Goal: Information Seeking & Learning: Check status

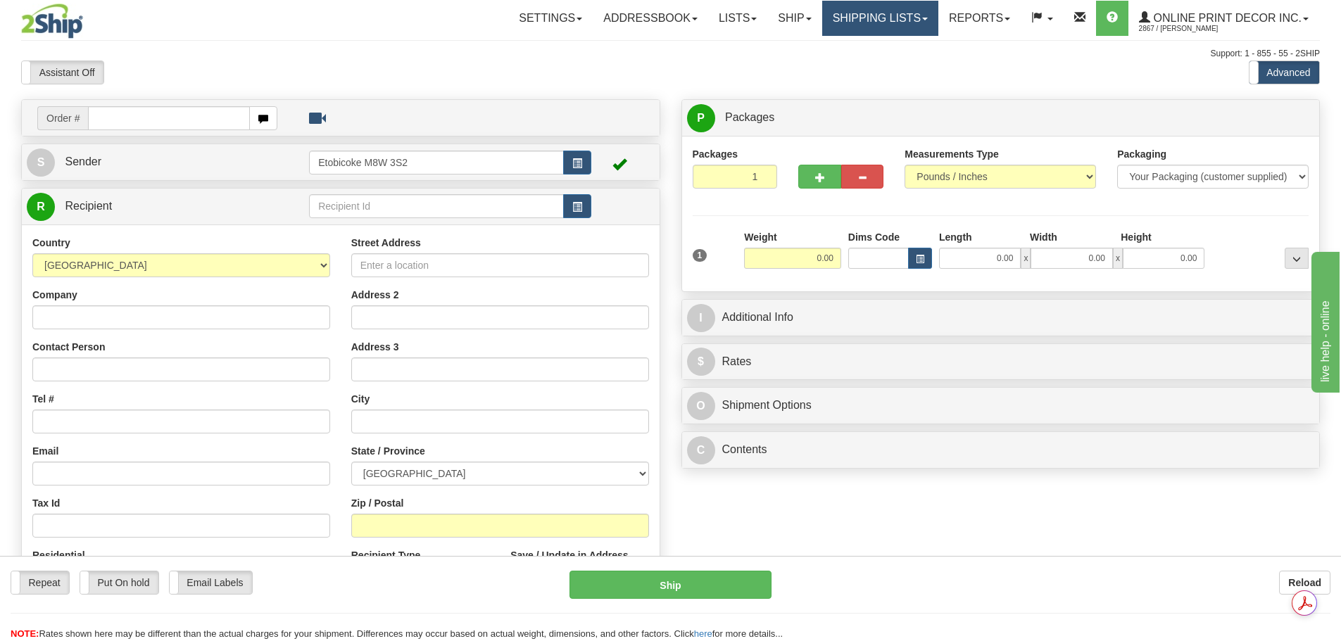
click at [852, 15] on link "Shipping lists" at bounding box center [880, 18] width 116 height 35
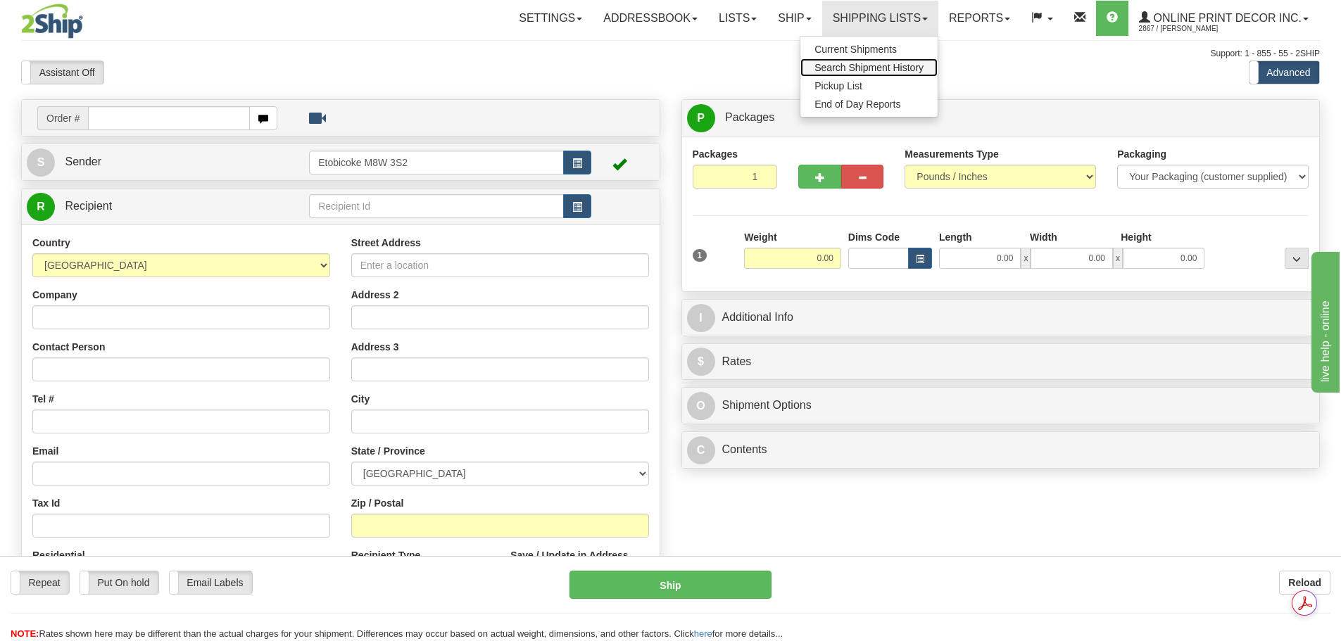
click at [865, 66] on span "Search Shipment History" at bounding box center [869, 67] width 109 height 11
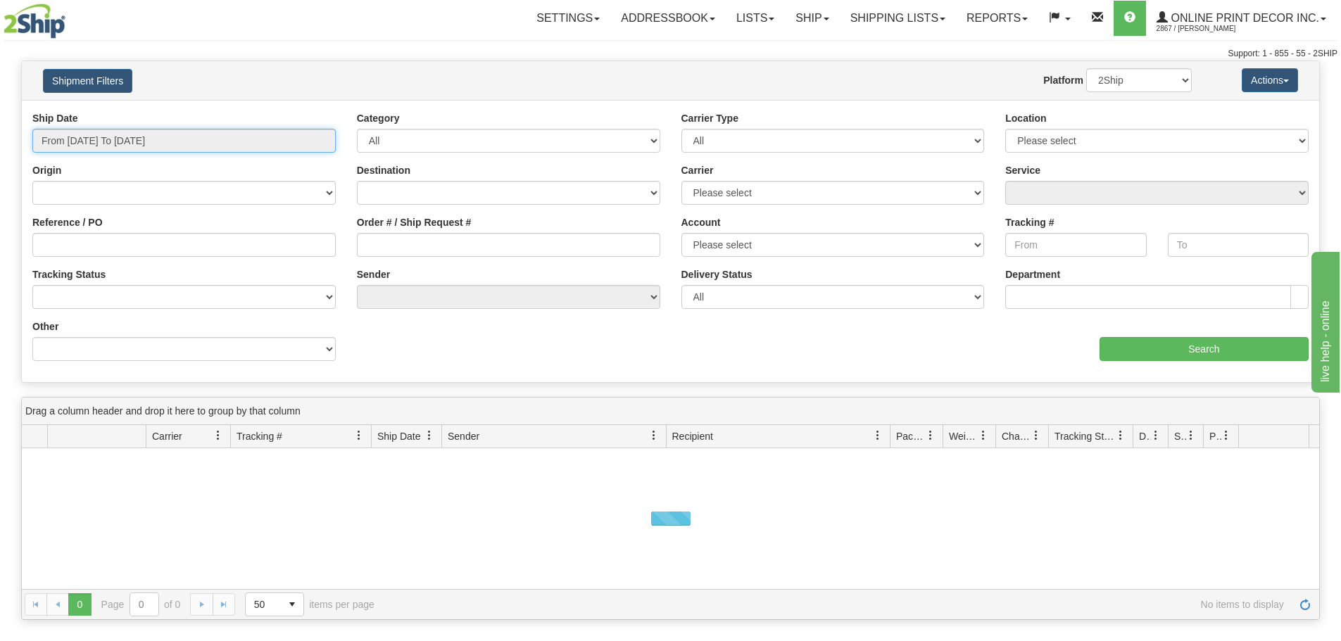
type input "[DATE]"
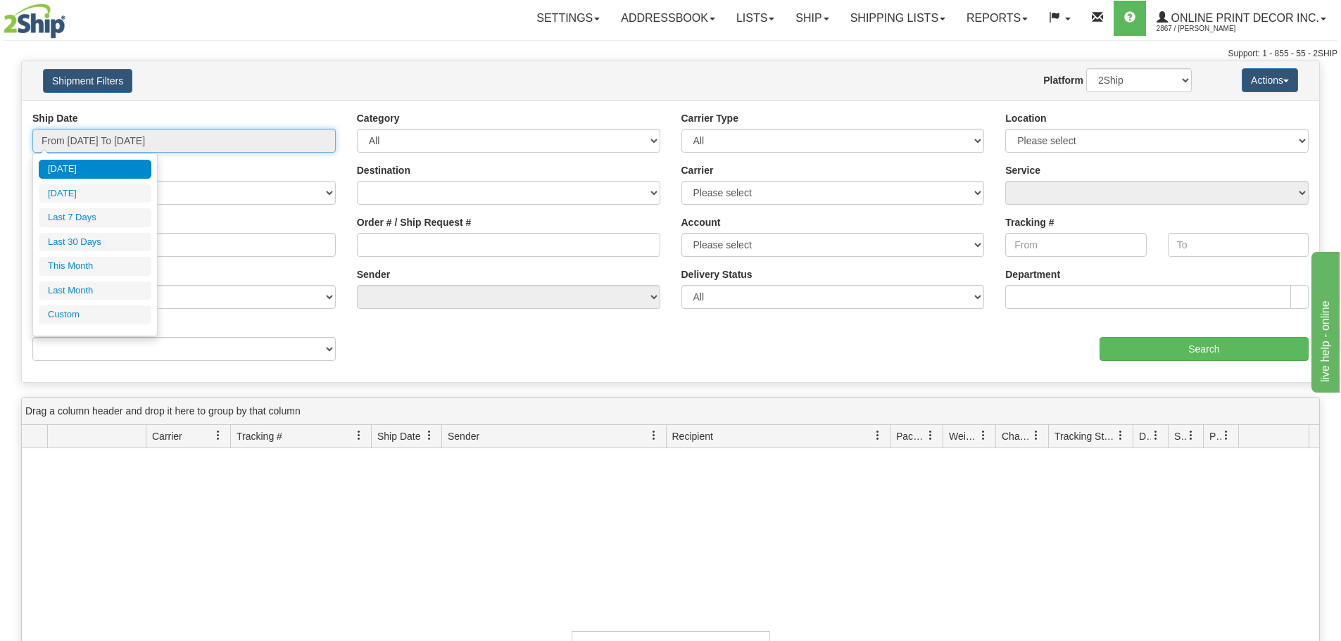
click at [165, 135] on input "From [DATE] To [DATE]" at bounding box center [183, 141] width 303 height 24
type input "[DATE]"
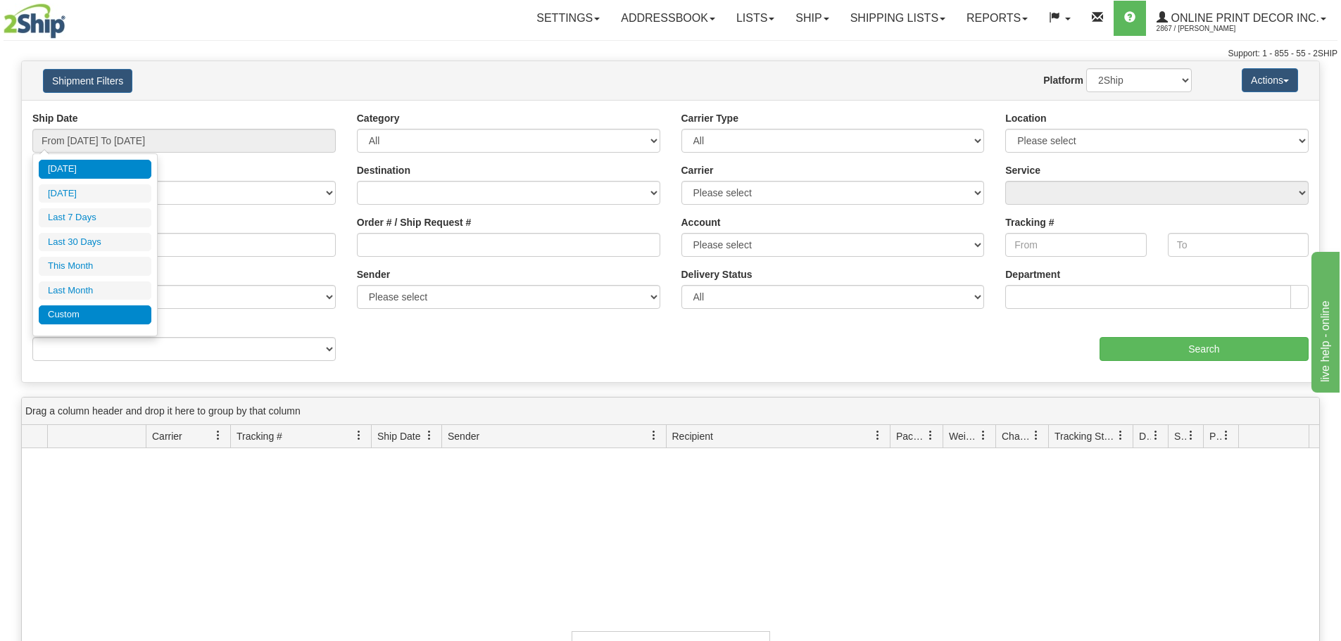
click at [60, 314] on li "Custom" at bounding box center [95, 315] width 113 height 19
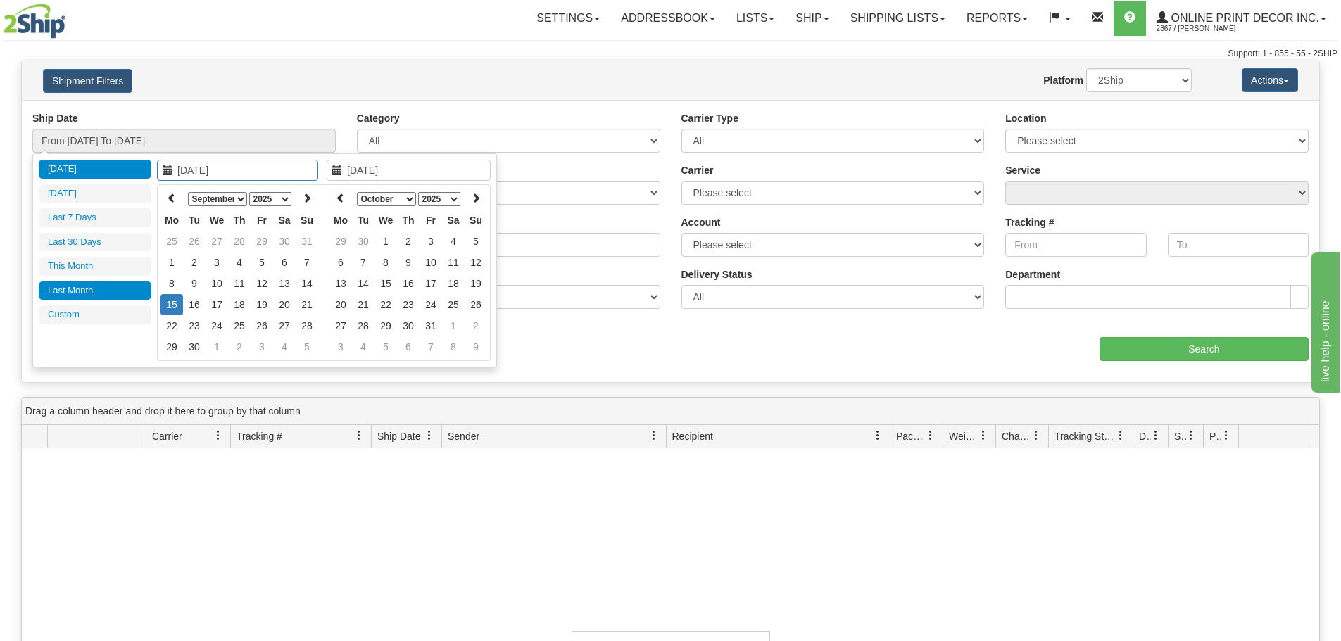
type input "[DATE]"
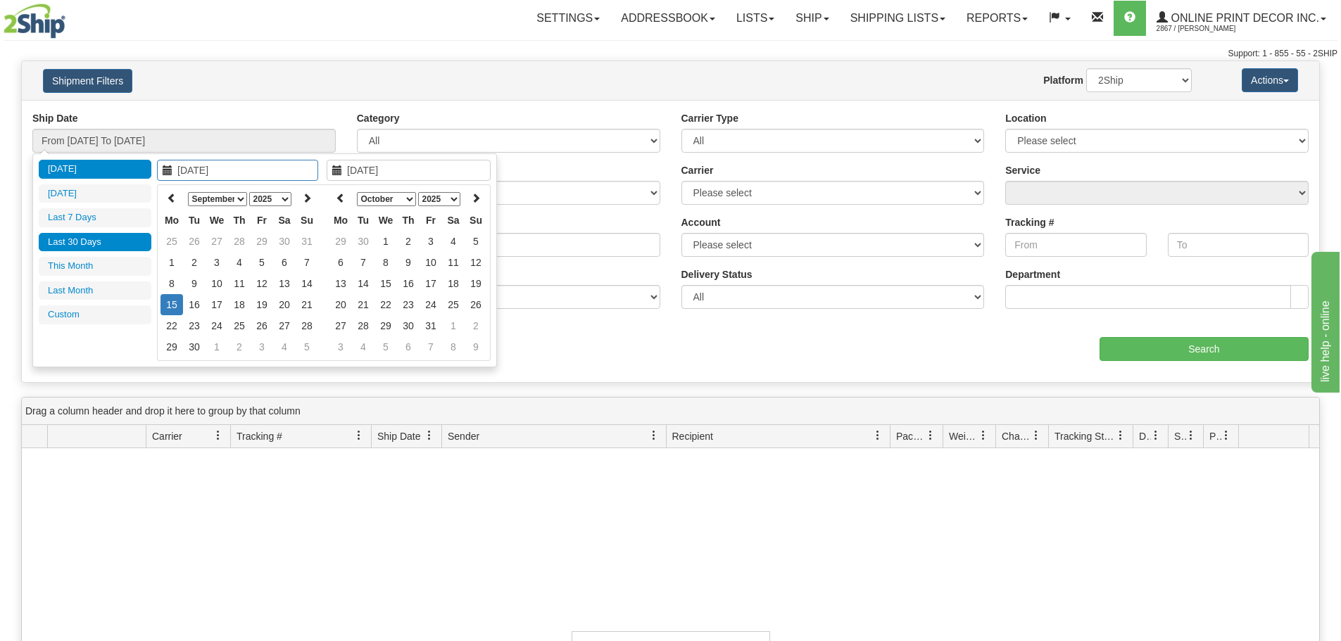
type input "[DATE]"
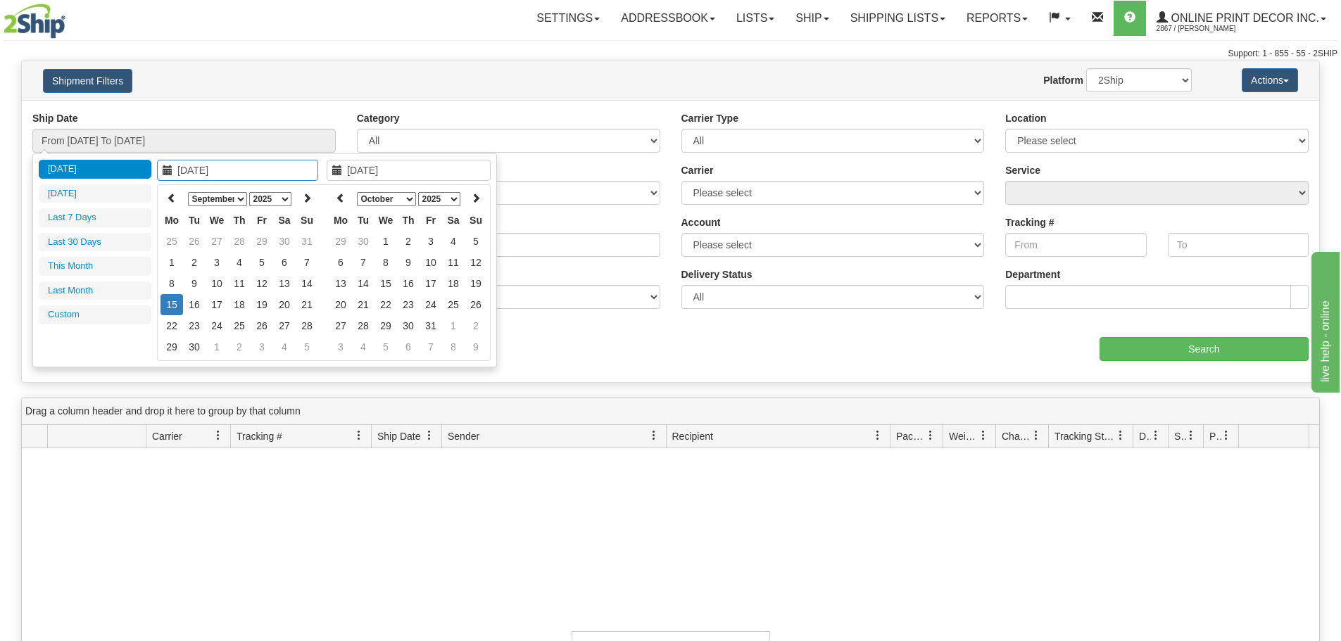
type input "[DATE]"
click at [161, 197] on th at bounding box center [172, 199] width 23 height 22
type input "[DATE]"
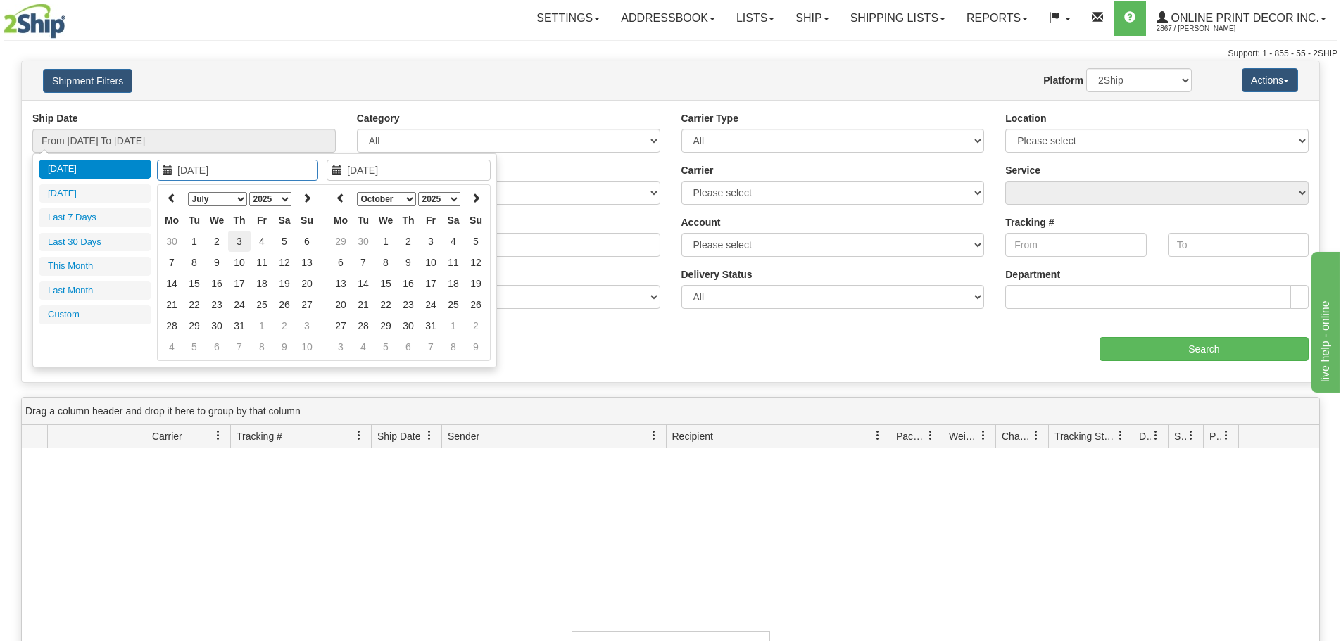
click at [238, 246] on td "3" at bounding box center [239, 241] width 23 height 21
type input "07/04/2025"
click at [265, 245] on td "4" at bounding box center [262, 241] width 23 height 21
type input "From 07/03/2025 To 07/04/2025"
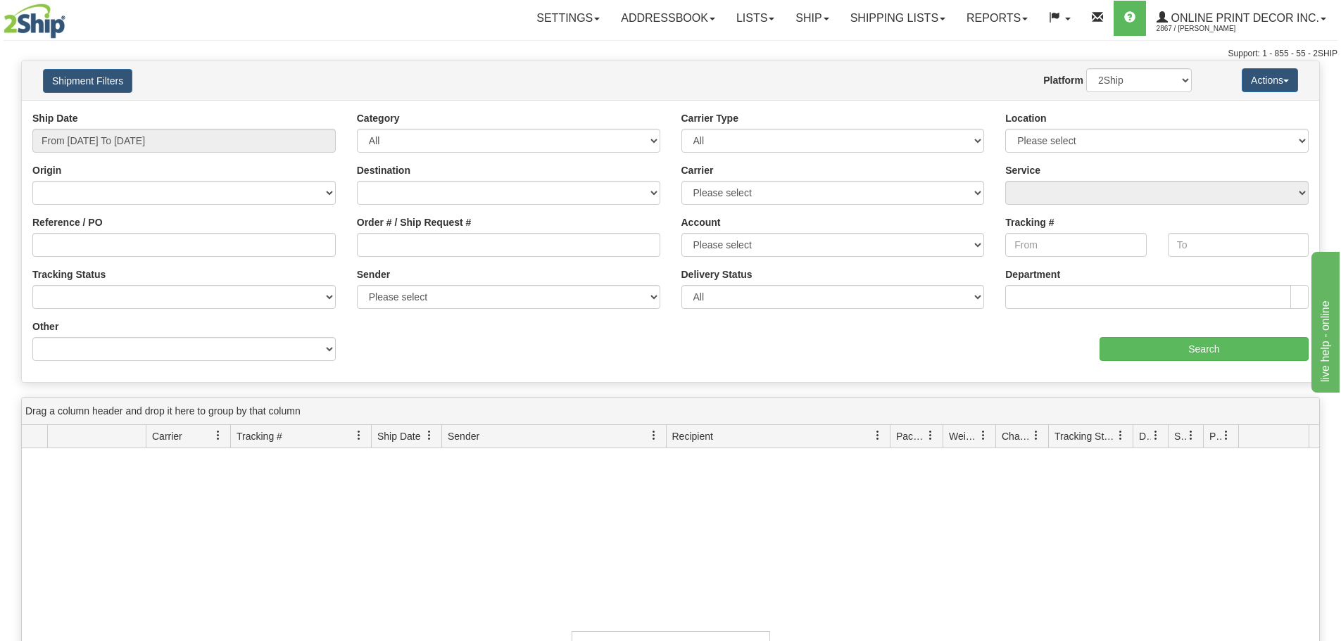
click at [244, 321] on div "Other Billing Account # Billing Type BOL # (LTL) Commodity Or Documents Consoli…" at bounding box center [183, 341] width 303 height 42
click at [247, 340] on select "Billing Account # Billing Type BOL # (LTL) Commodity Or Documents Consolidation…" at bounding box center [183, 349] width 303 height 24
select select "Recipient_ZIP"
click at [32, 337] on select "Billing Account # Billing Type BOL # (LTL) Commodity Or Documents Consolidation…" at bounding box center [183, 349] width 303 height 24
click at [401, 348] on input "Value" at bounding box center [508, 349] width 303 height 24
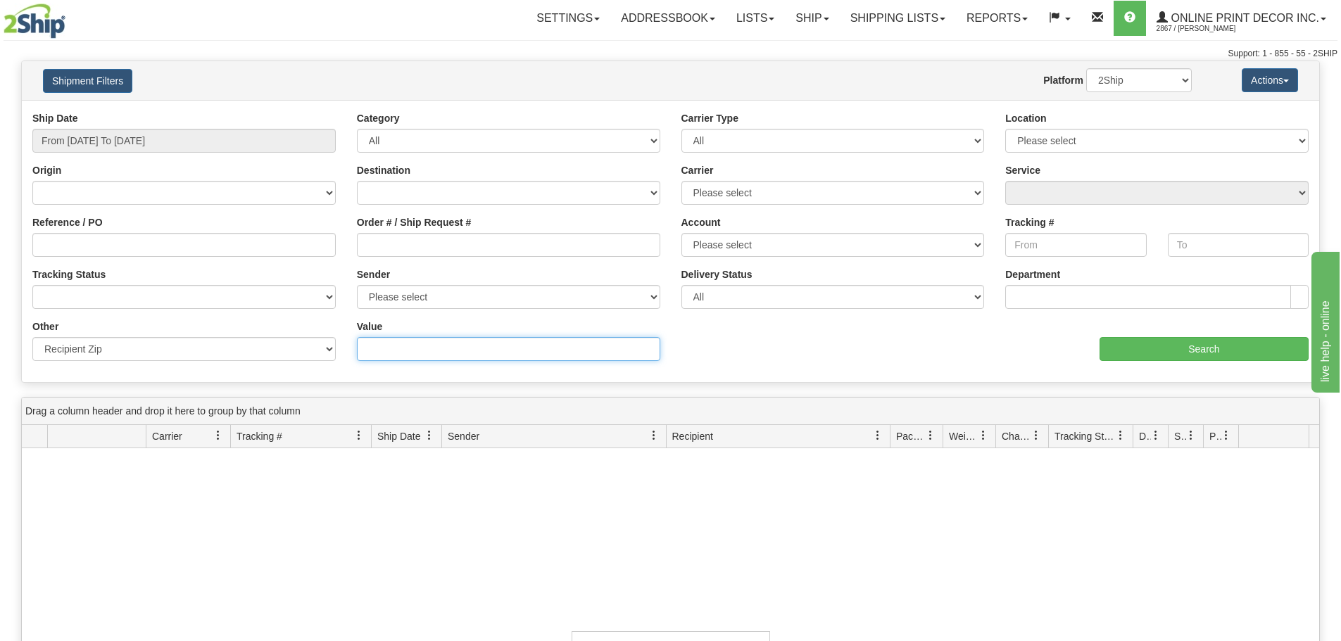
paste input "V0C 1J0"
type input "V0C 1J0"
click at [1151, 342] on input "Search" at bounding box center [1204, 349] width 209 height 24
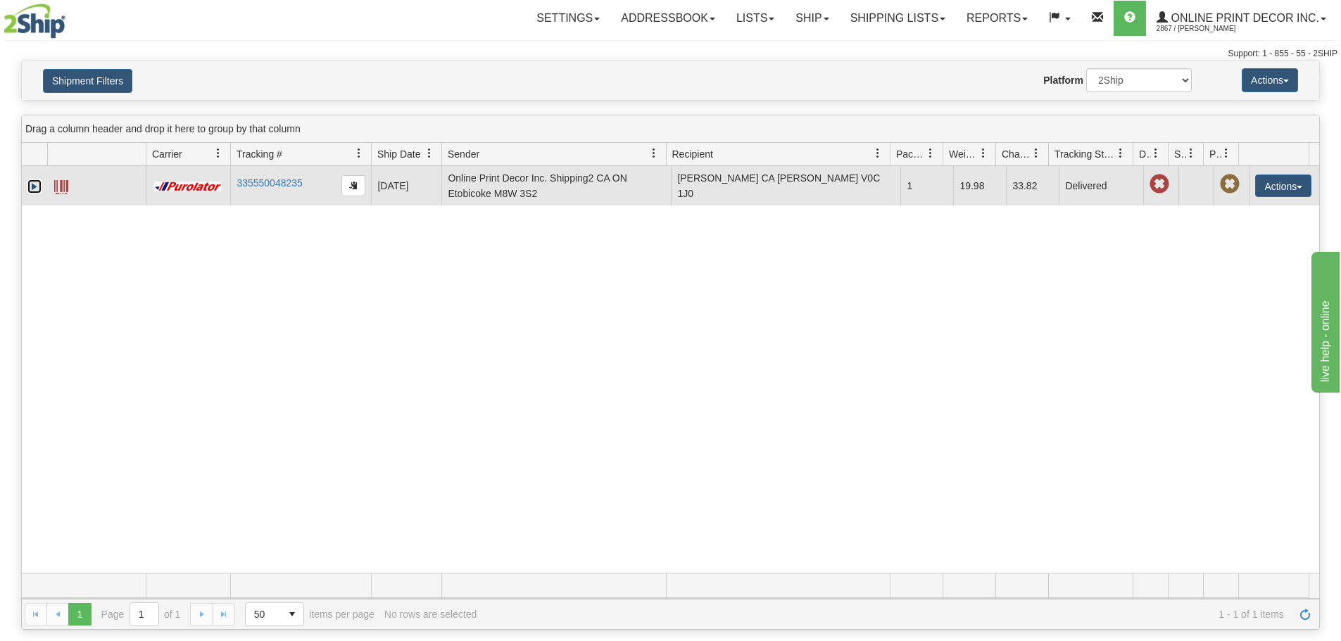
click at [31, 184] on link "Expand" at bounding box center [34, 187] width 14 height 14
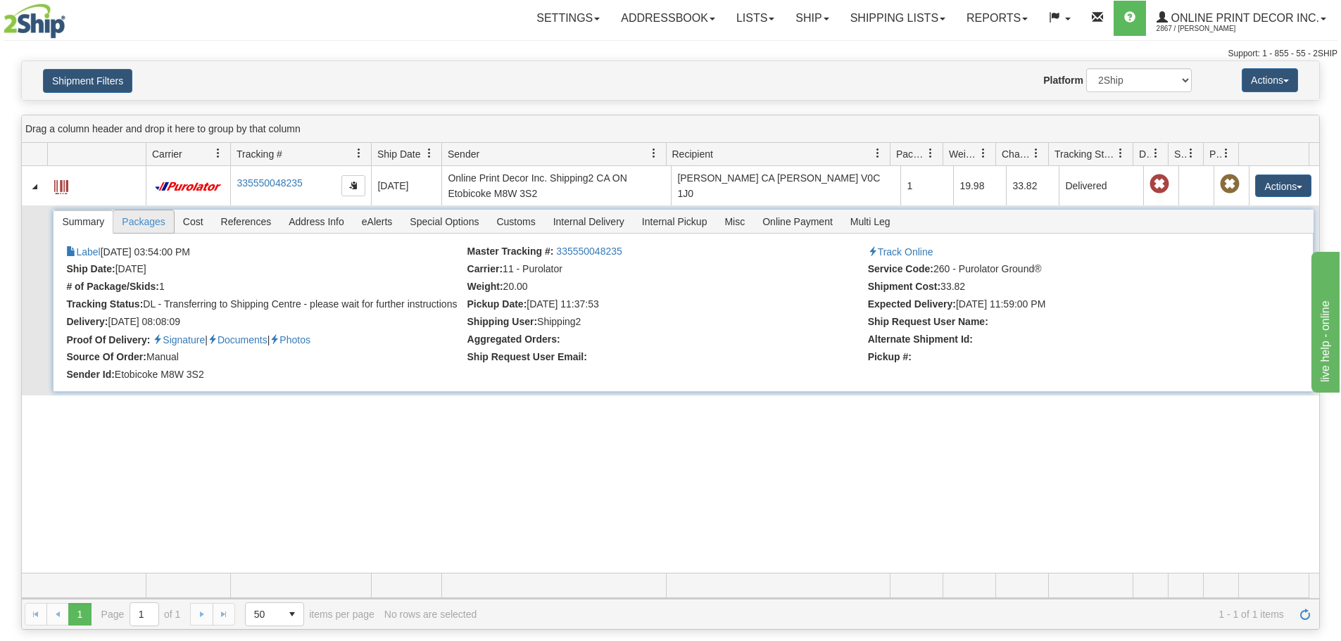
click at [170, 225] on span "Packages" at bounding box center [143, 222] width 60 height 23
